Goal: Transaction & Acquisition: Purchase product/service

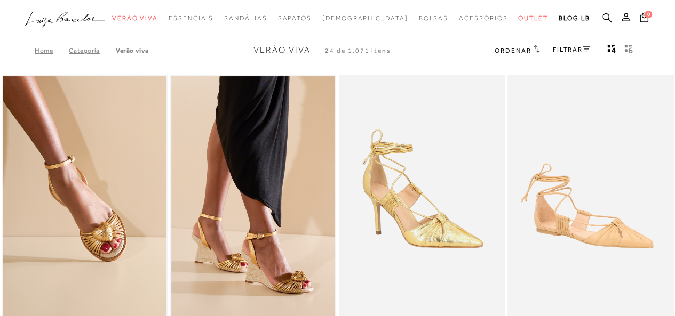
click at [601, 15] on ul ".a{fill-rule:evenodd;} Verão Viva Em alta Favoritos das Influenciadoras Apostas…" at bounding box center [329, 19] width 609 height 20
click at [602, 16] on ul ".a{fill-rule:evenodd;} Verão Viva Em alta Favoritos das Influenciadoras Apostas…" at bounding box center [329, 19] width 609 height 20
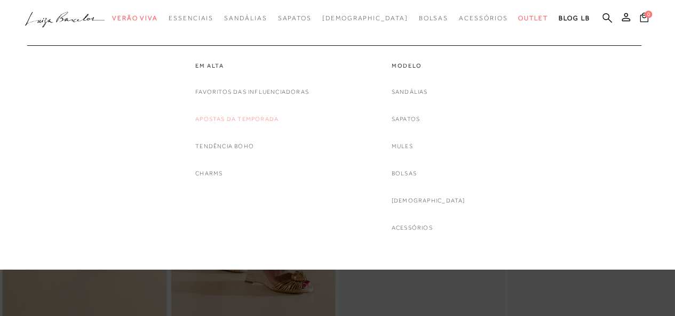
click at [235, 117] on link "Apostas da Temporada" at bounding box center [236, 119] width 83 height 11
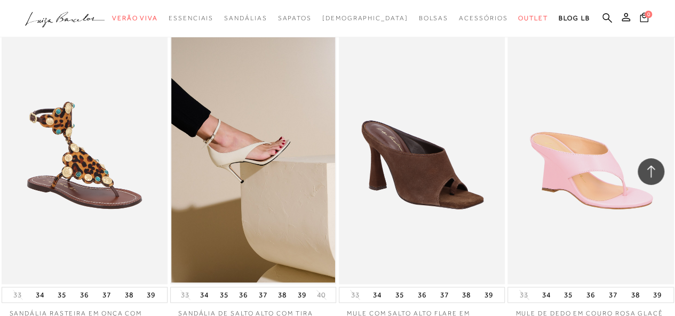
scroll to position [747, 0]
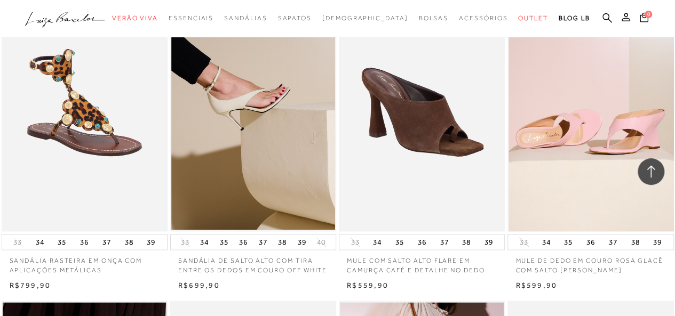
click at [630, 120] on img at bounding box center [591, 106] width 165 height 249
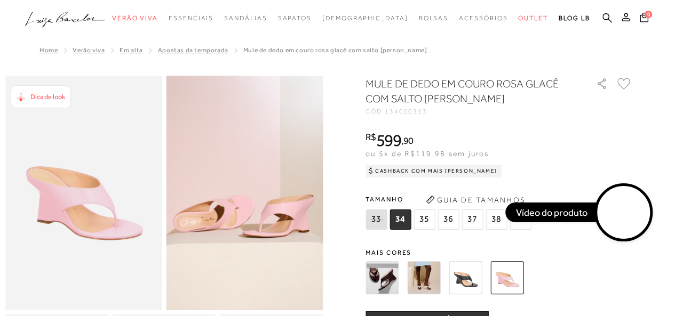
click at [433, 282] on img at bounding box center [423, 278] width 33 height 33
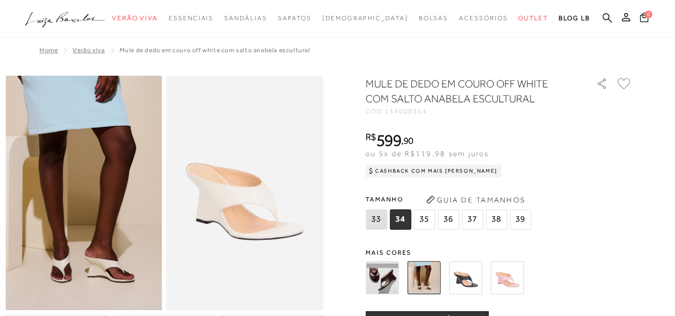
click at [474, 274] on img at bounding box center [465, 278] width 33 height 33
